Goal: Navigation & Orientation: Find specific page/section

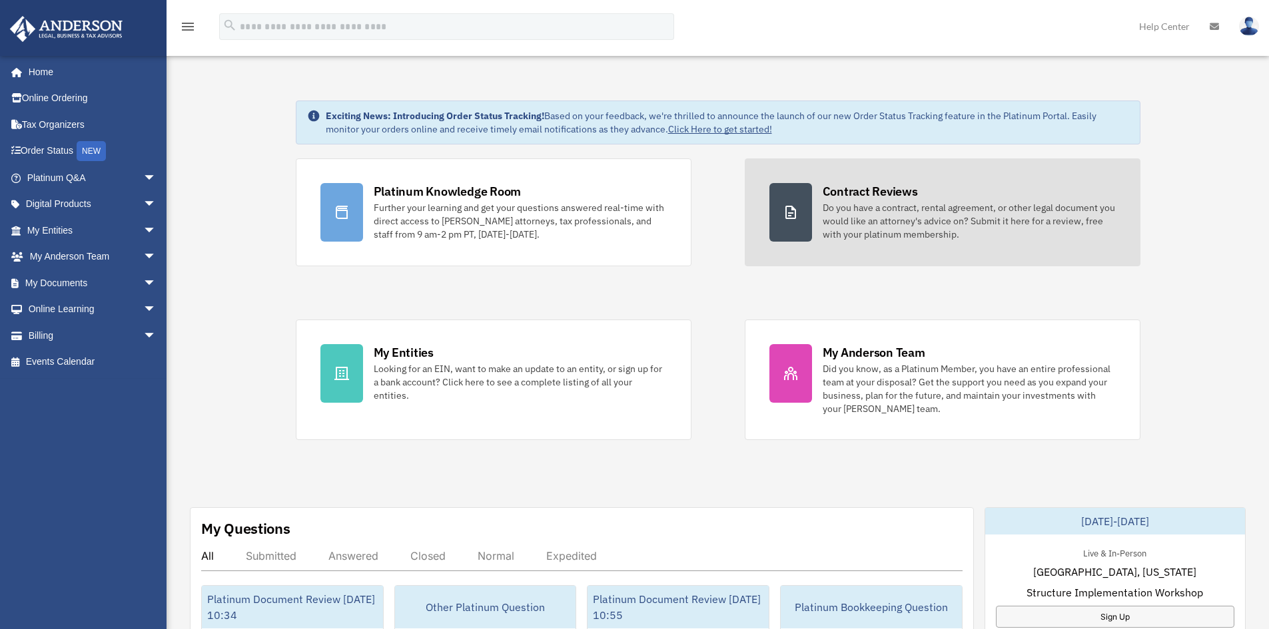
click at [880, 183] on div "Contract Reviews" at bounding box center [869, 191] width 95 height 17
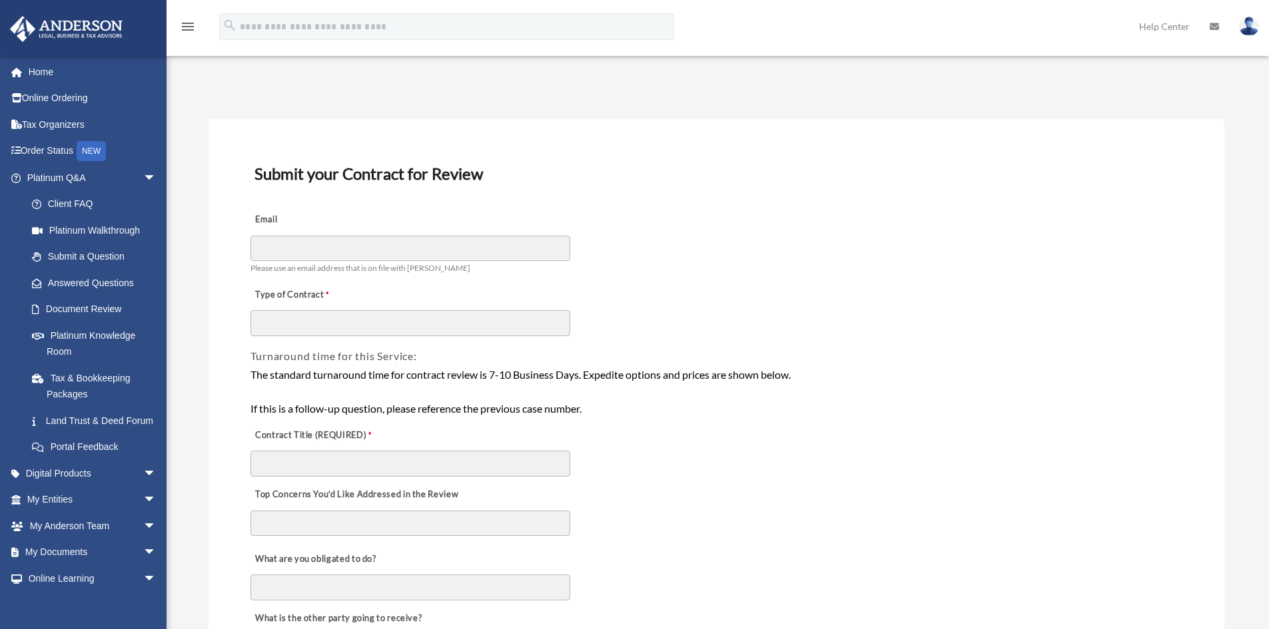
click at [79, 336] on link "Platinum Knowledge Room" at bounding box center [98, 343] width 158 height 43
